Goal: Transaction & Acquisition: Purchase product/service

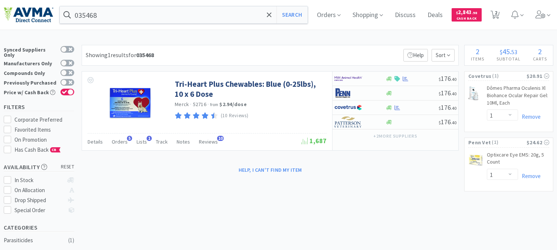
select select "1"
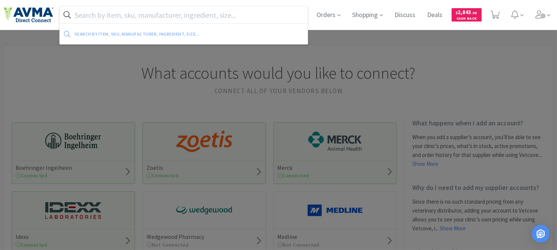
click at [192, 14] on input "text" at bounding box center [184, 14] width 248 height 17
paste input "078013092"
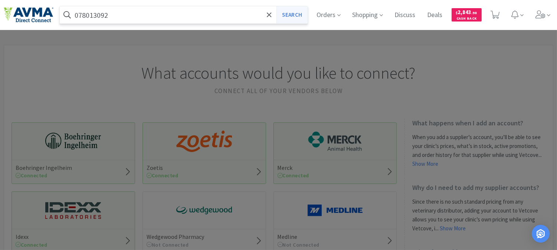
type input "078013092"
click at [297, 13] on button "Search" at bounding box center [292, 14] width 31 height 17
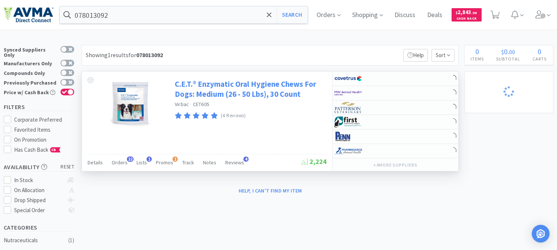
select select "1"
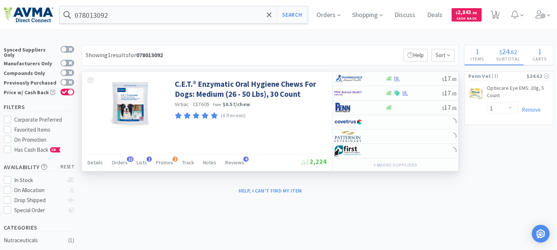
select select "1"
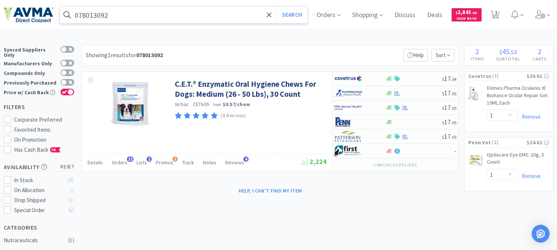
click at [120, 13] on input "078013092" at bounding box center [184, 14] width 248 height 17
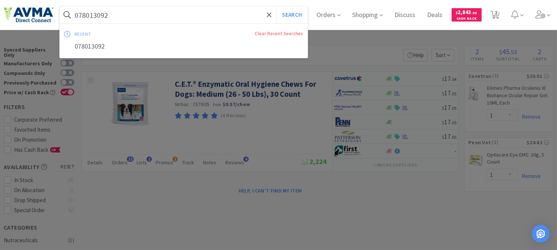
paste input "3502"
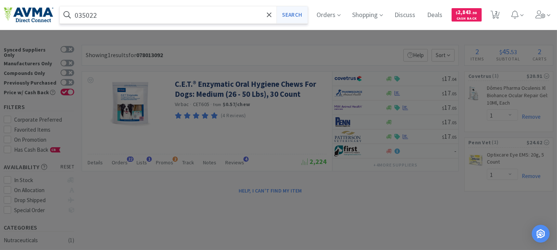
type input "035022"
click at [290, 14] on button "Search" at bounding box center [292, 14] width 31 height 17
